Goal: Information Seeking & Learning: Learn about a topic

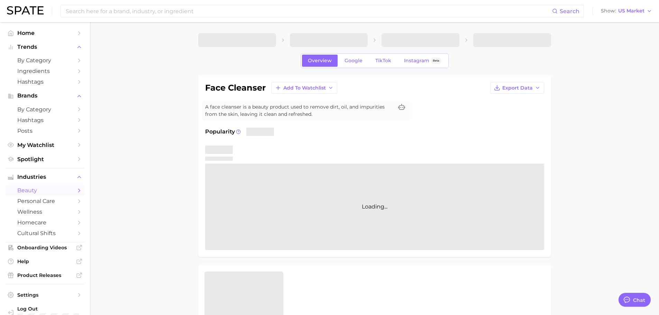
type textarea "x"
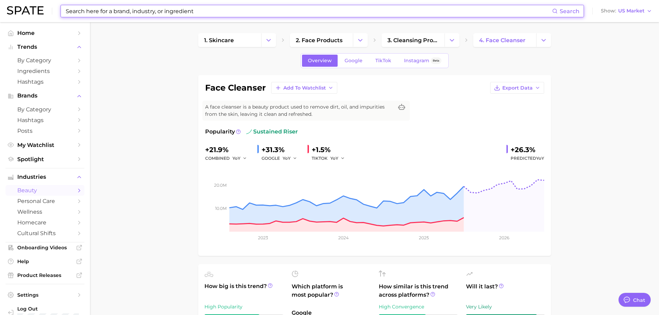
click at [173, 14] on input at bounding box center [308, 11] width 487 height 12
type input "e"
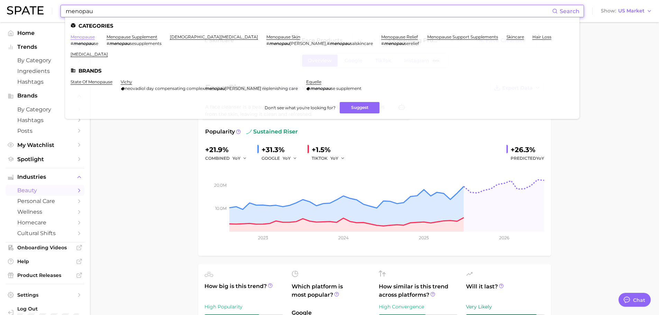
type input "menopau"
click at [90, 36] on link "menopause" at bounding box center [83, 36] width 24 height 5
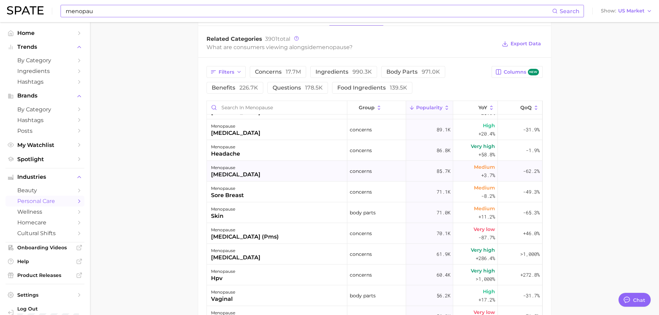
scroll to position [795, 0]
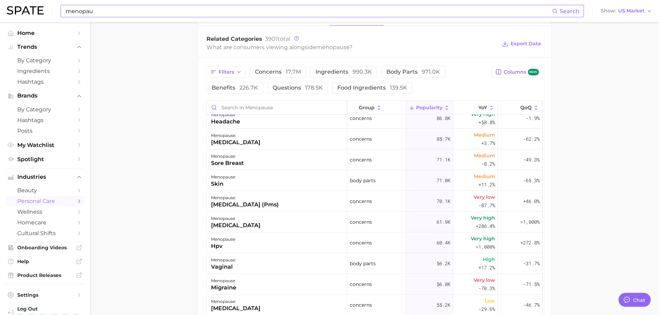
click at [244, 103] on input "Search in menopause" at bounding box center [277, 107] width 140 height 13
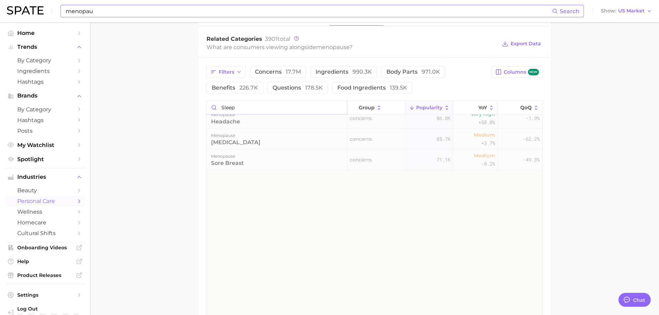
scroll to position [0, 0]
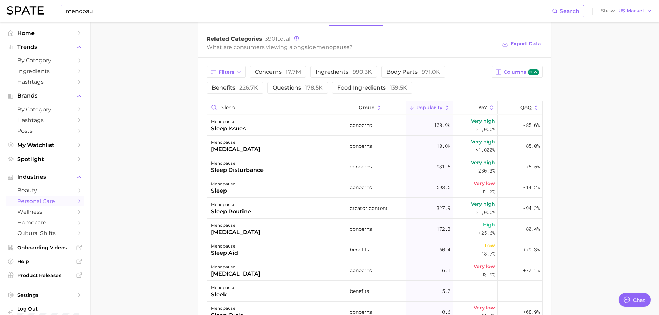
type input "sleep"
click at [488, 105] on icon at bounding box center [491, 108] width 6 height 6
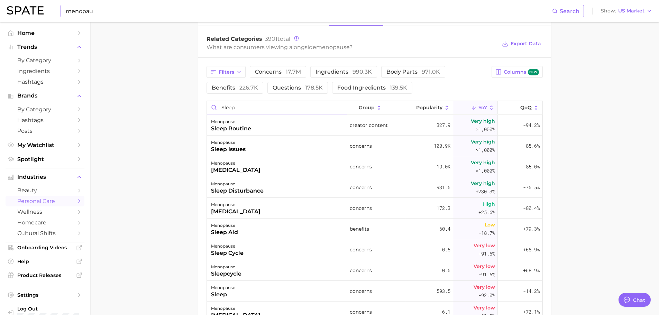
click at [337, 101] on input "sleep" at bounding box center [277, 107] width 140 height 13
click at [338, 102] on input "sleep" at bounding box center [277, 107] width 140 height 13
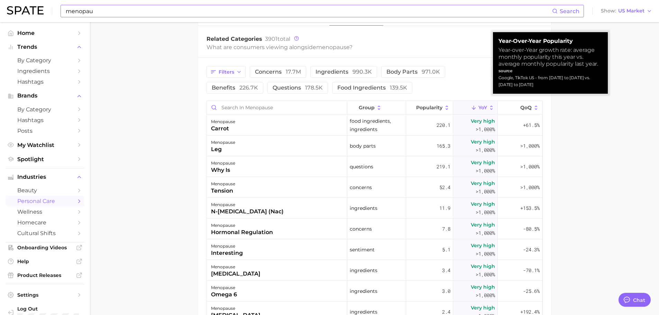
click at [491, 103] on button "YoY" at bounding box center [475, 107] width 45 height 13
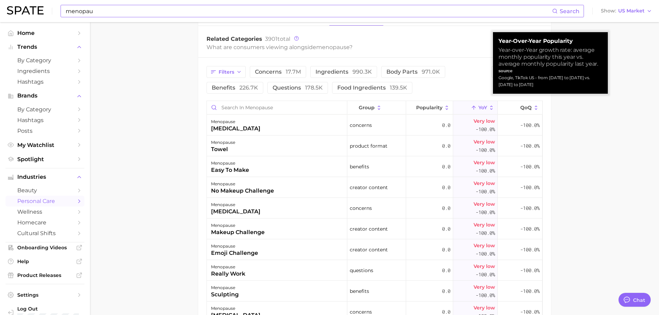
click at [491, 103] on button "YoY" at bounding box center [475, 107] width 45 height 13
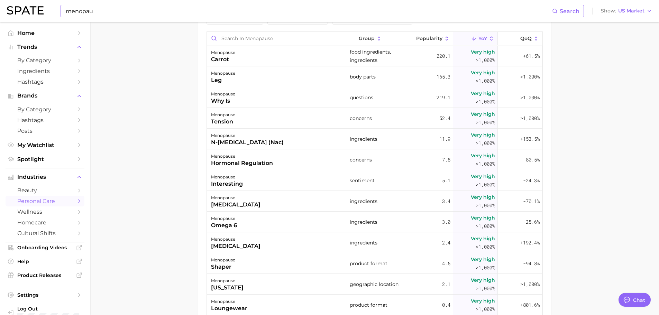
scroll to position [482, 0]
